Goal: Task Accomplishment & Management: Complete application form

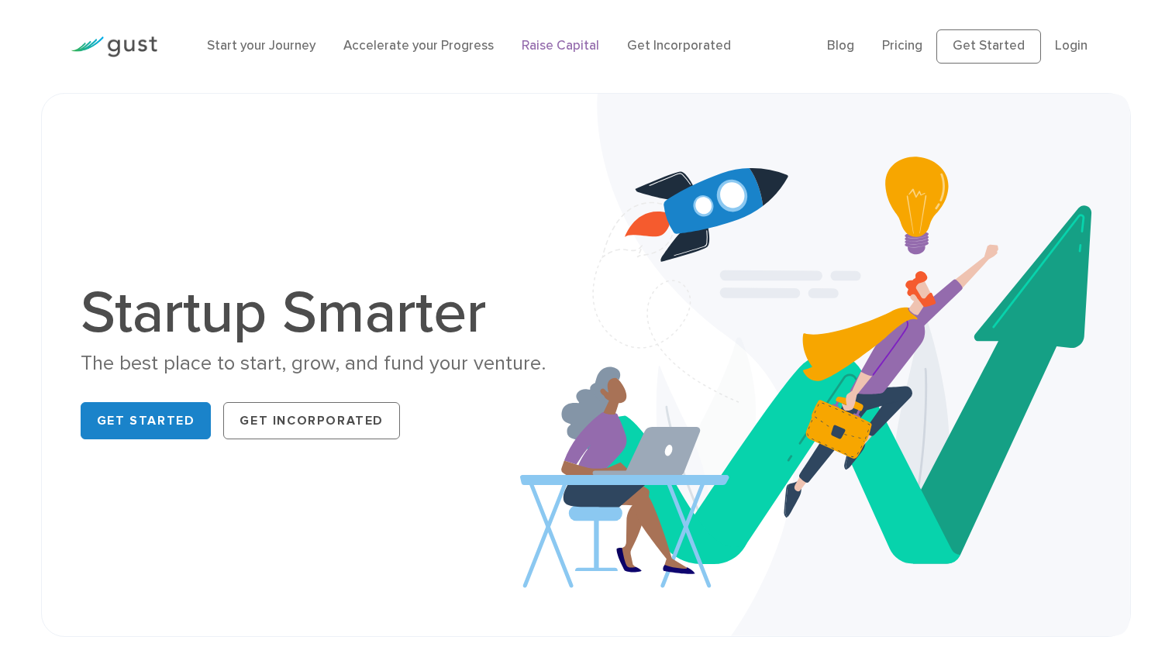
click at [533, 47] on link "Raise Capital" at bounding box center [561, 46] width 78 height 16
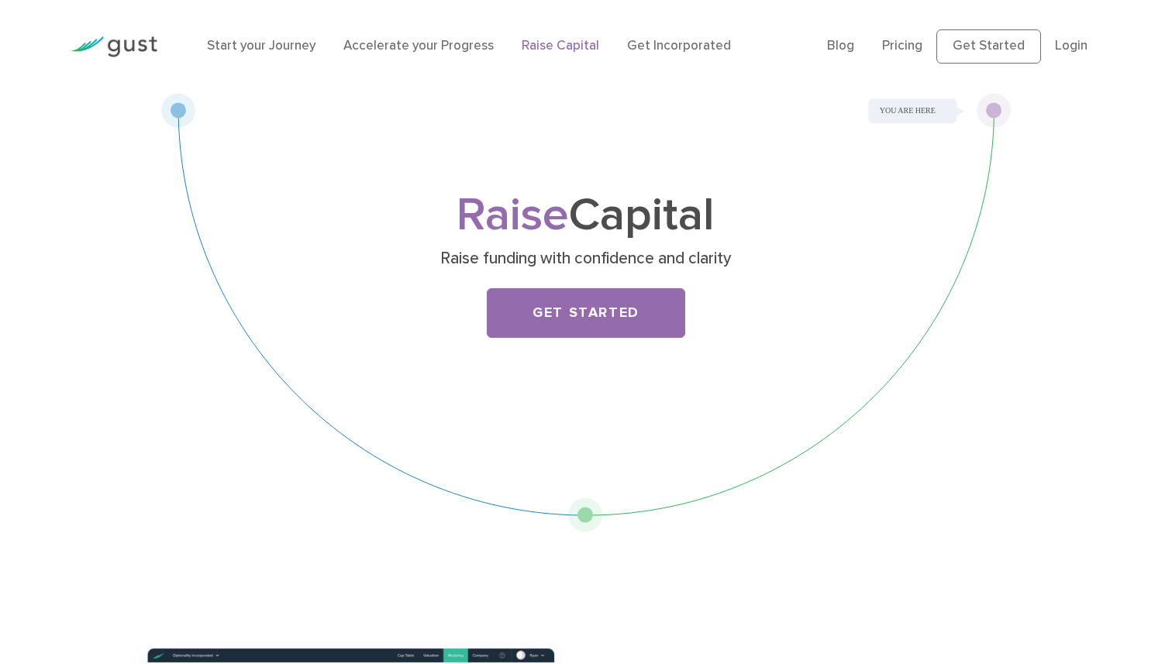
click at [573, 343] on div "Raise Capital Raise funding with confidence and clarity Get Started" at bounding box center [586, 279] width 612 height 169
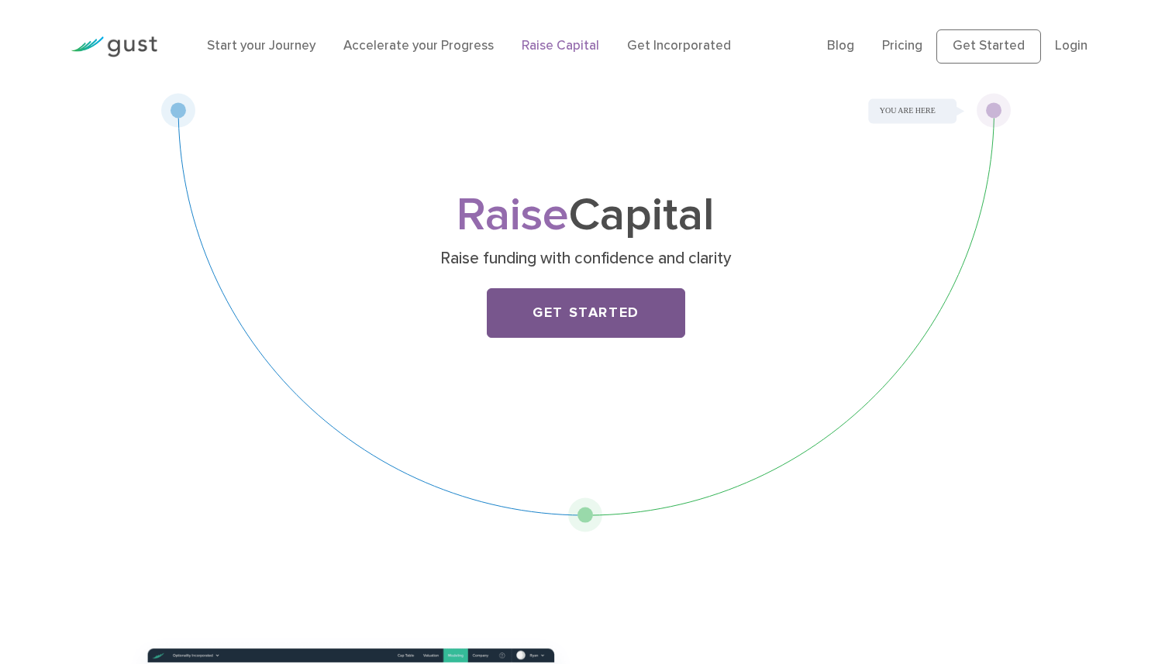
click at [592, 322] on link "Get Started" at bounding box center [586, 313] width 198 height 50
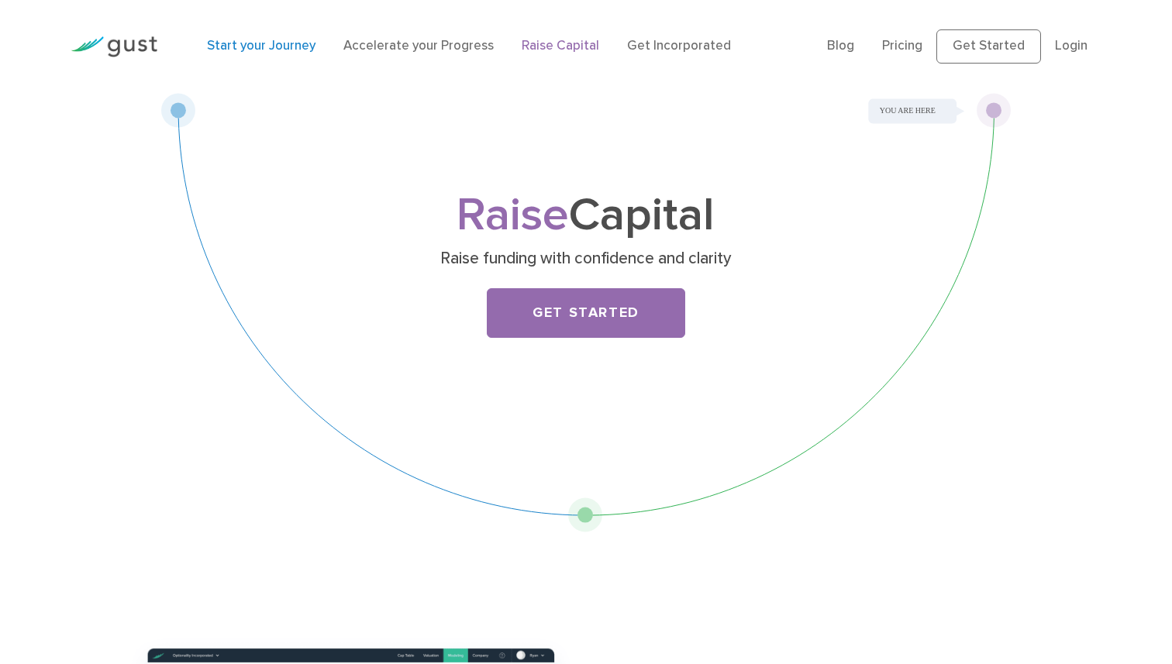
click at [236, 47] on link "Start your Journey" at bounding box center [261, 46] width 109 height 16
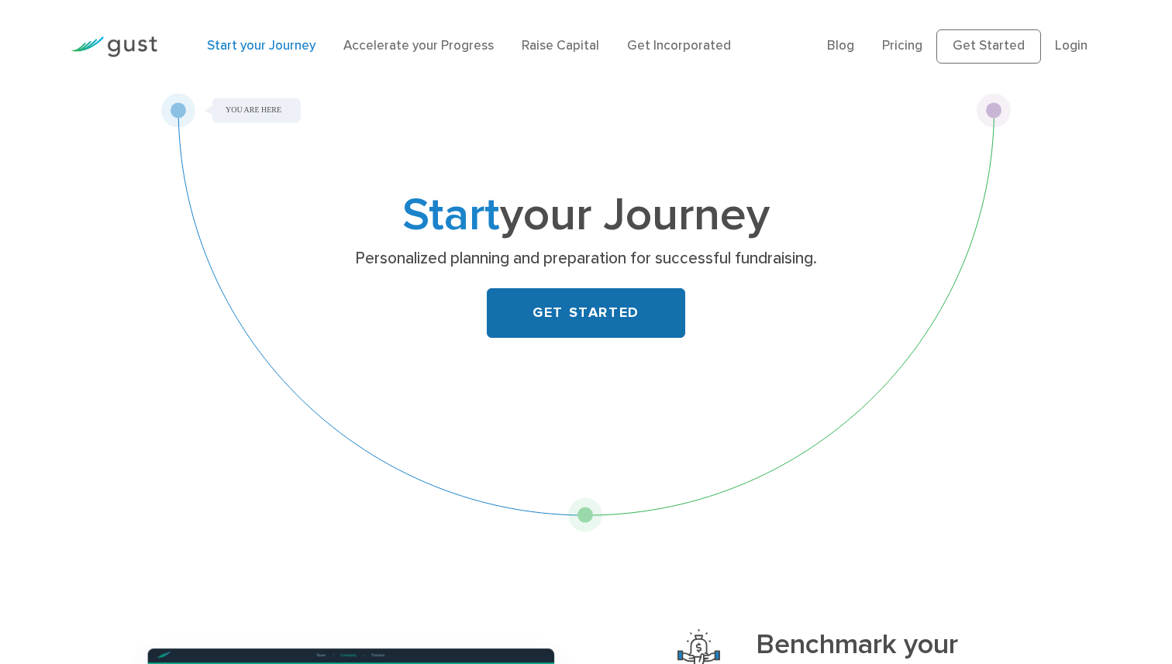
click at [603, 320] on link "GET STARTED" at bounding box center [586, 313] width 198 height 50
